Goal: Task Accomplishment & Management: Use online tool/utility

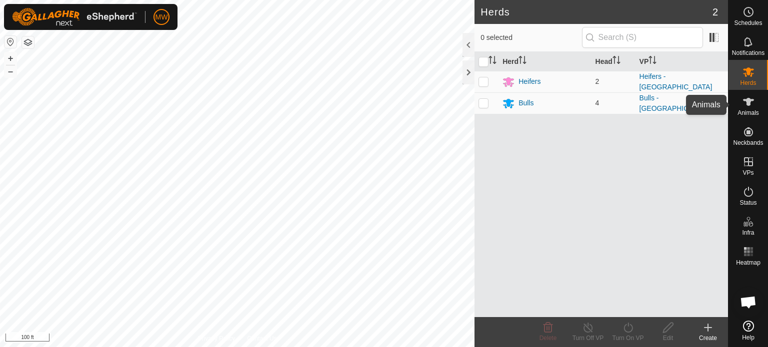
click at [754, 106] on es-animals-svg-icon at bounding box center [748, 102] width 18 height 16
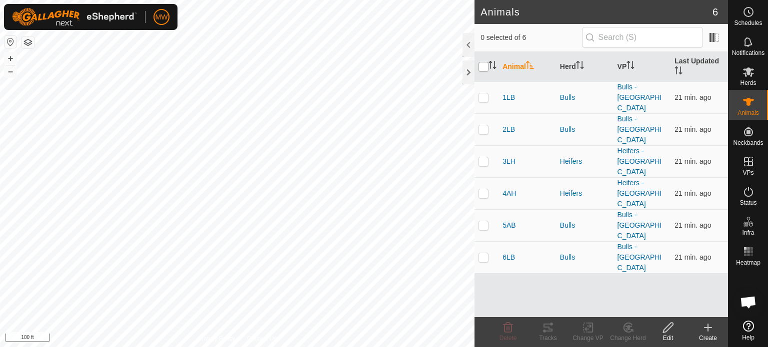
click at [482, 64] on input "checkbox" at bounding box center [483, 67] width 10 height 10
checkbox input "true"
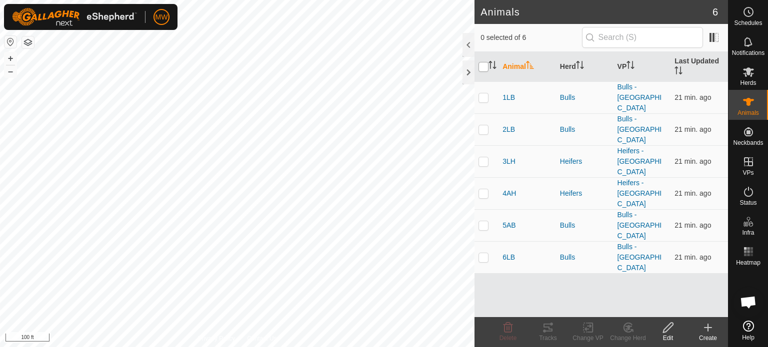
checkbox input "true"
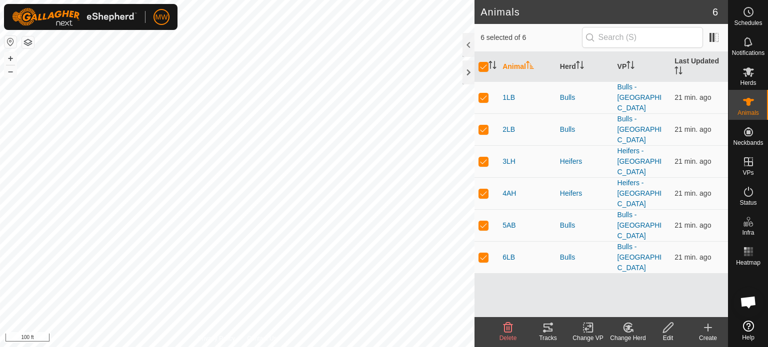
click at [559, 332] on tracks-svg-icon at bounding box center [548, 328] width 40 height 12
